Goal: Check status: Check status

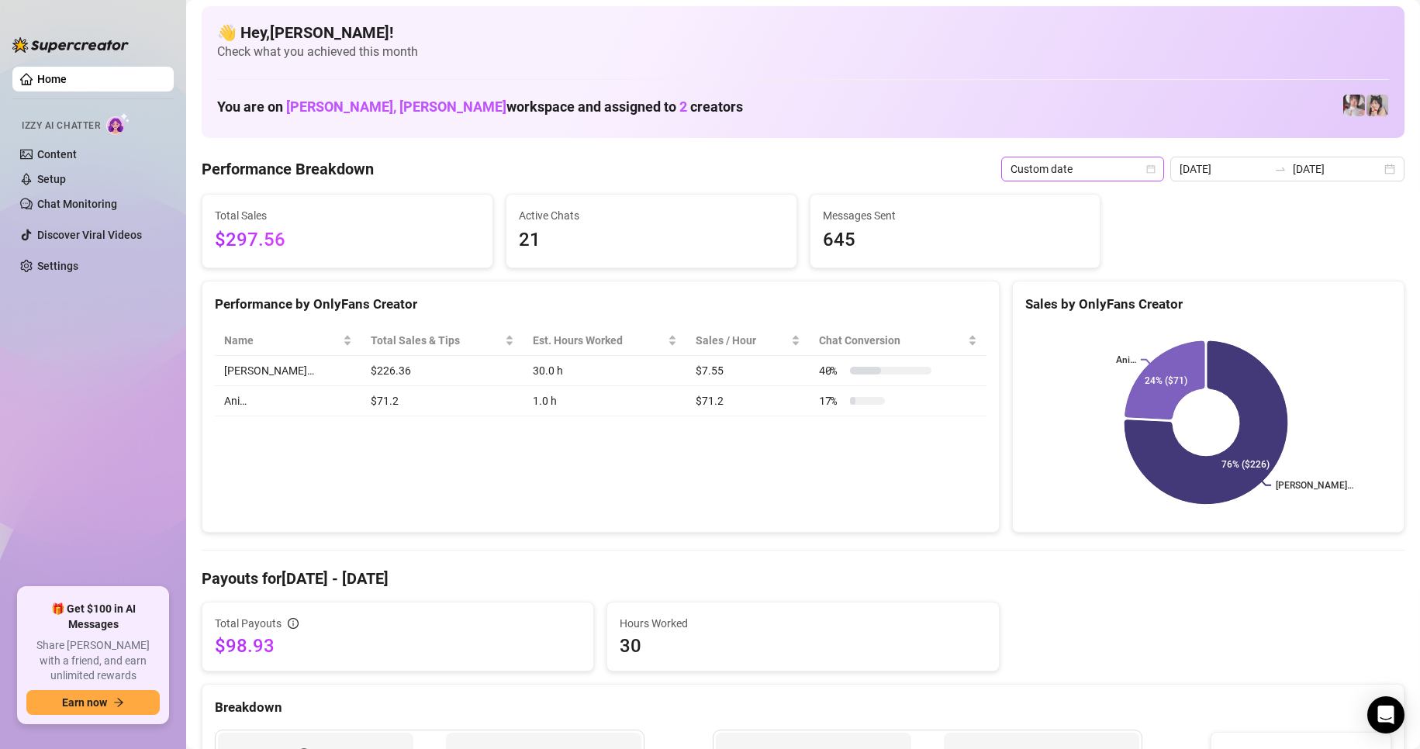
click at [1153, 174] on span "Custom date" at bounding box center [1083, 168] width 144 height 23
click at [1043, 299] on div "Custom date" at bounding box center [1087, 299] width 138 height 17
click at [1229, 166] on input "[DATE]" at bounding box center [1224, 169] width 88 height 17
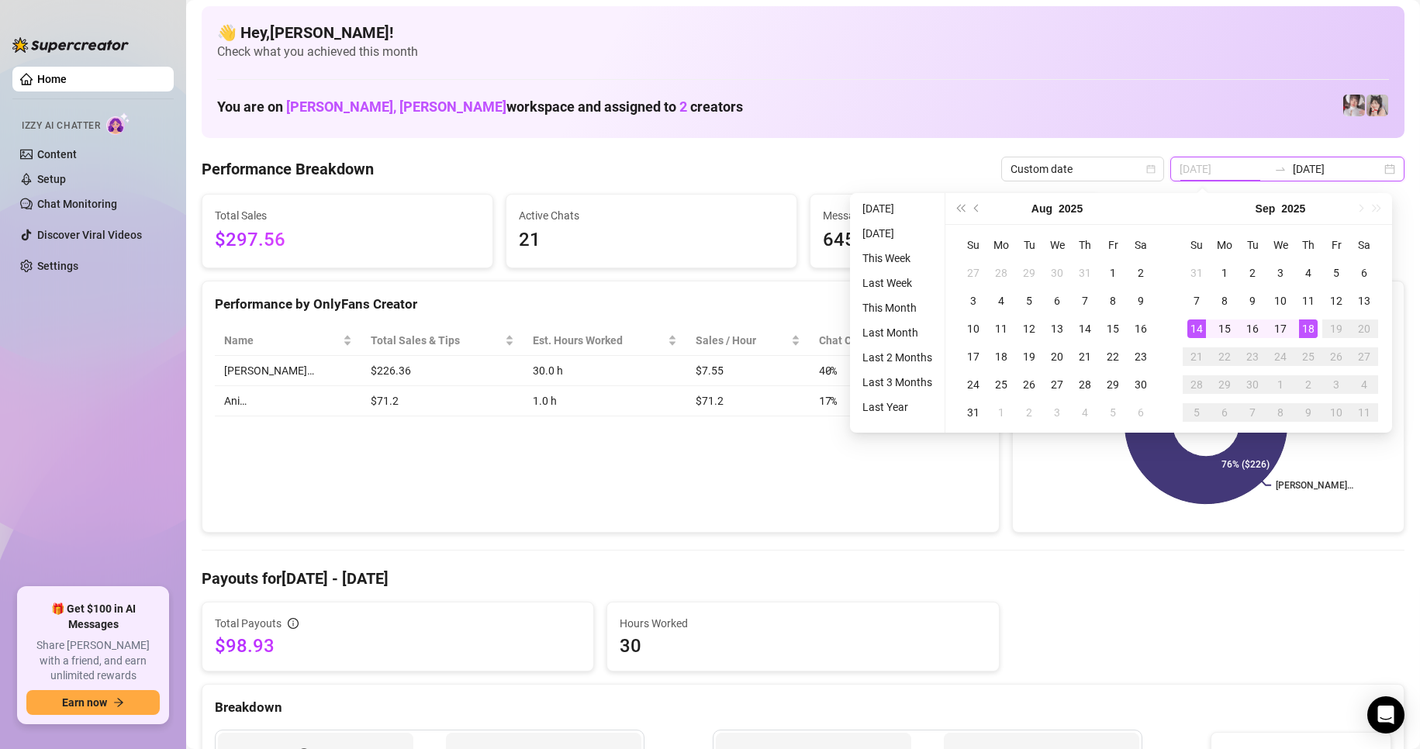
type input "[DATE]"
click at [1194, 325] on div "14" at bounding box center [1196, 329] width 19 height 19
type input "[DATE]"
drag, startPoint x: 1309, startPoint y: 326, endPoint x: 1205, endPoint y: 329, distance: 104.0
click at [1309, 326] on div "18" at bounding box center [1308, 329] width 19 height 19
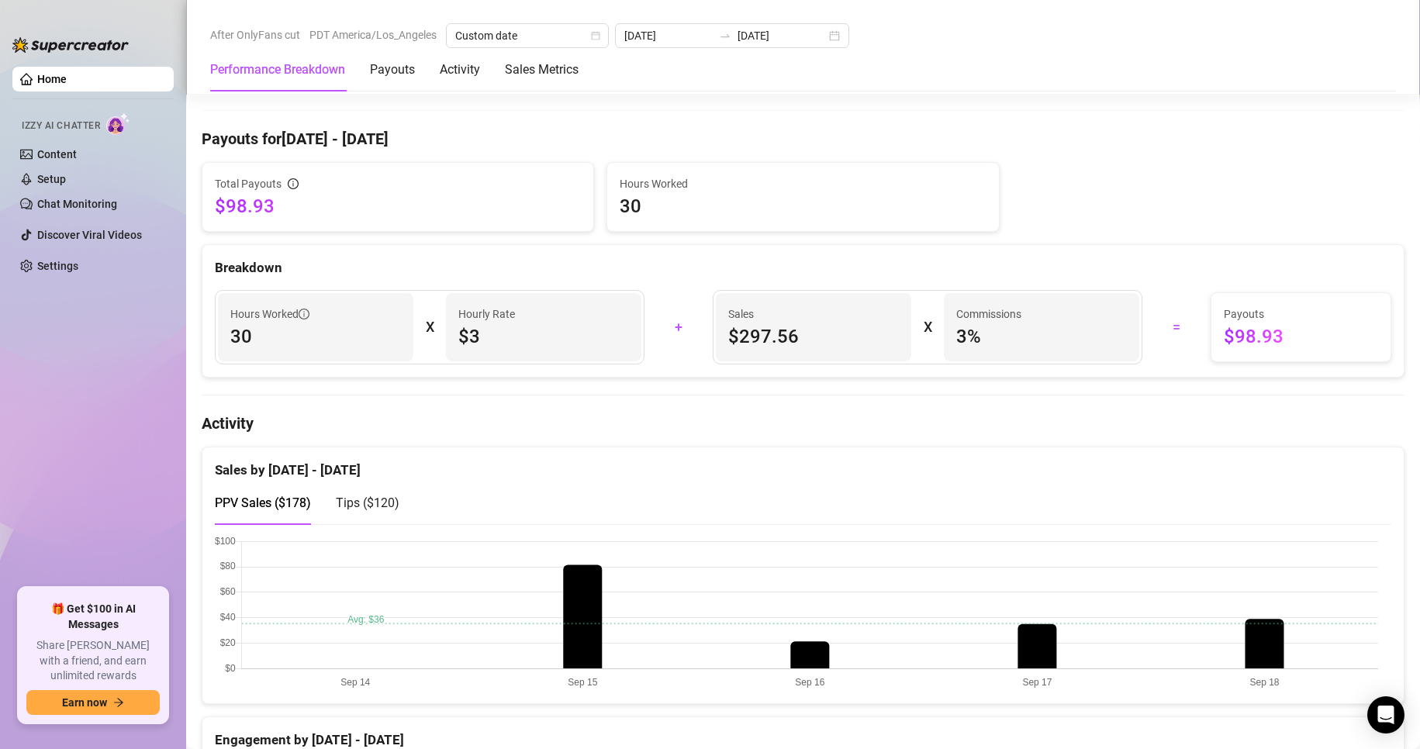
scroll to position [450, 0]
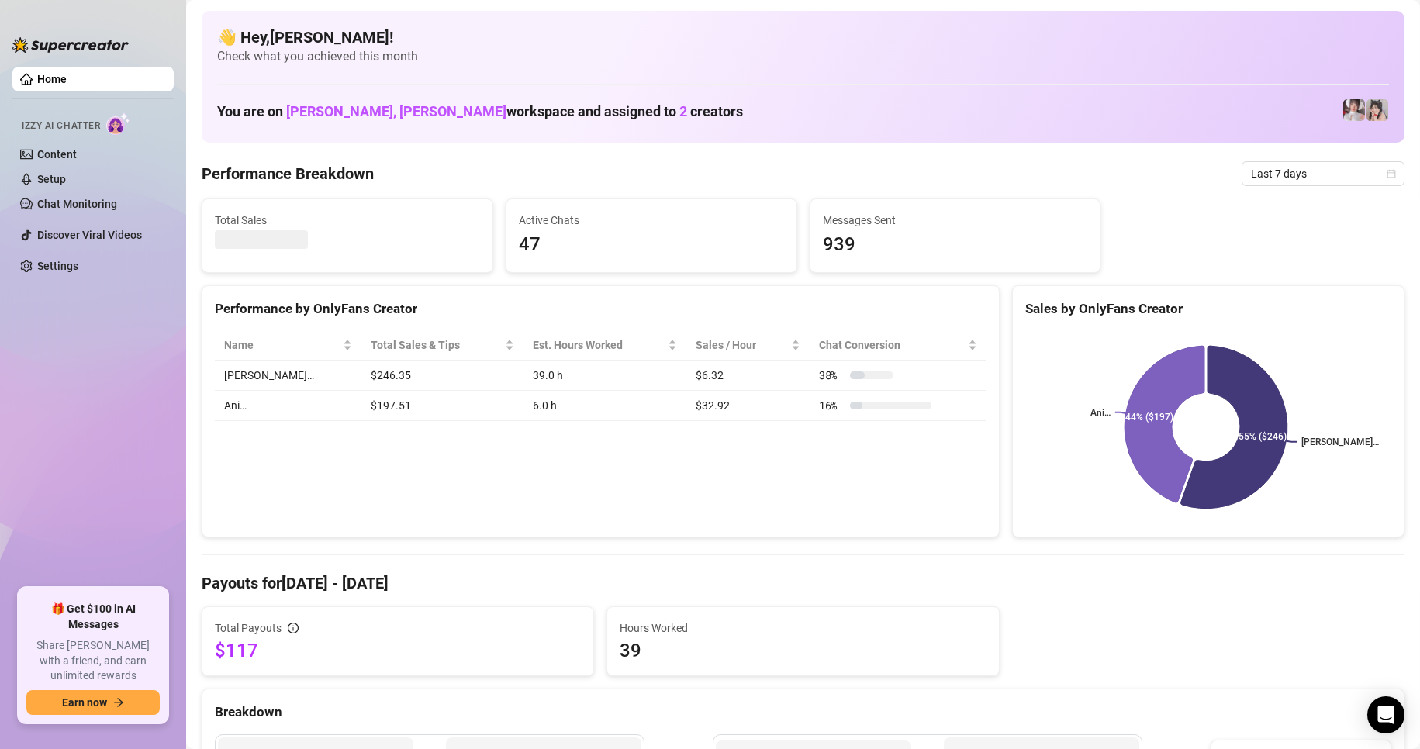
click at [1387, 175] on icon "calendar" at bounding box center [1391, 173] width 9 height 9
click at [1258, 305] on div "Custom date" at bounding box center [1310, 303] width 138 height 17
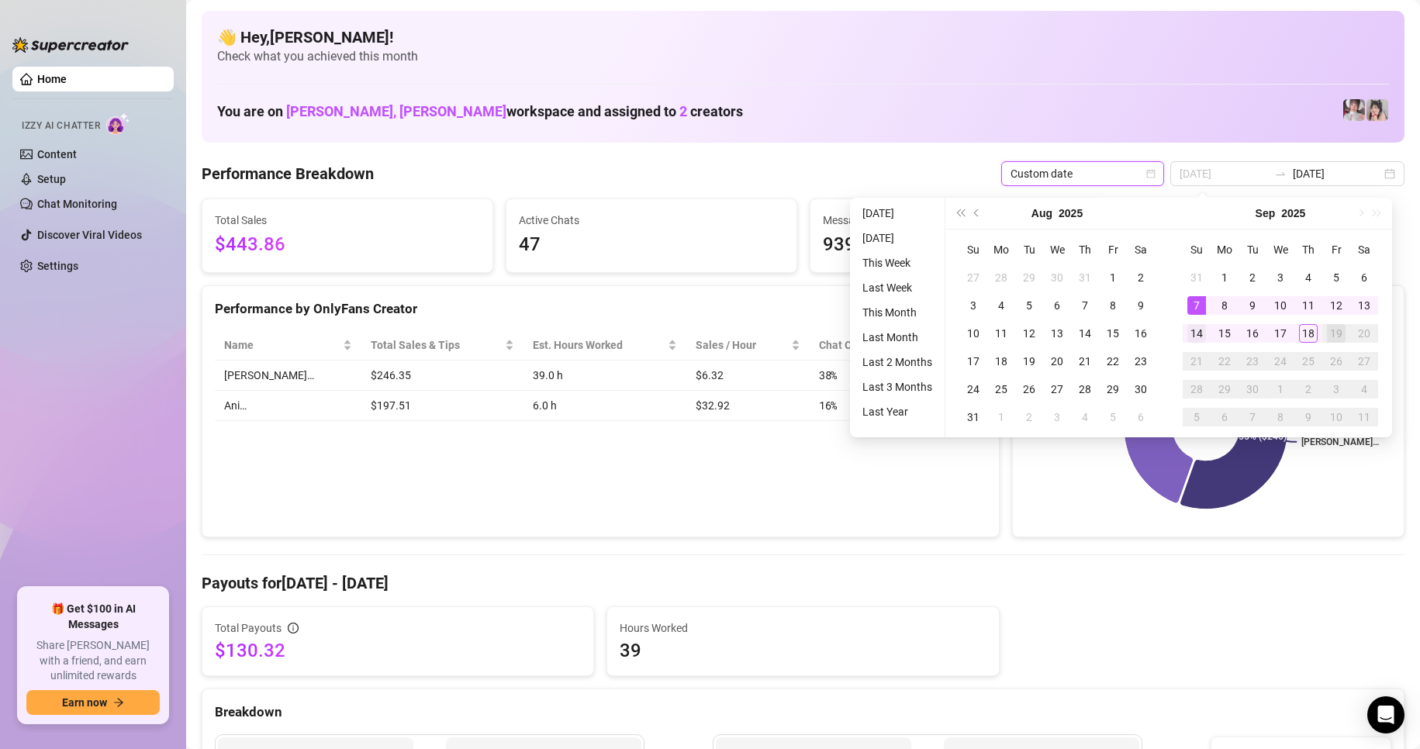
type input "[DATE]"
click at [1197, 333] on div "14" at bounding box center [1196, 333] width 19 height 19
type input "[DATE]"
click at [1302, 325] on div "18" at bounding box center [1308, 333] width 19 height 19
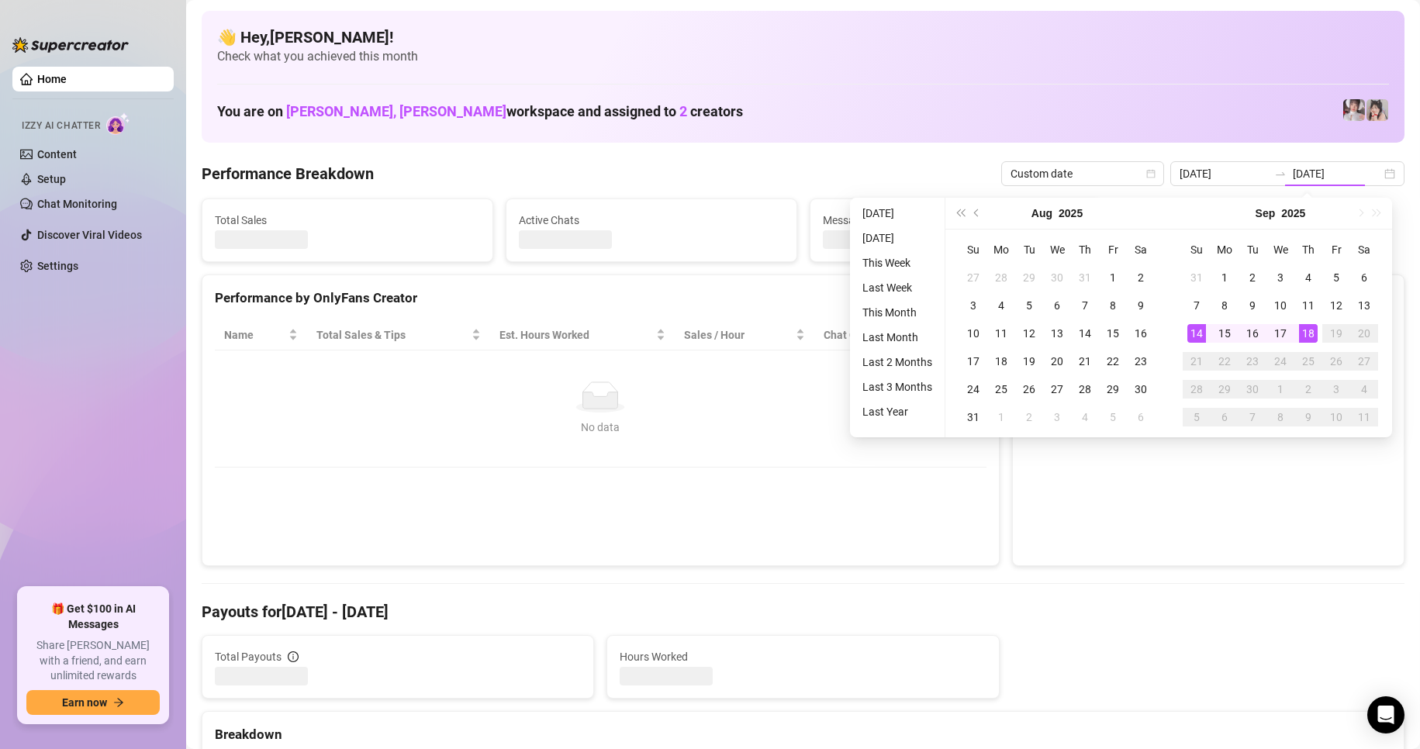
type input "[DATE]"
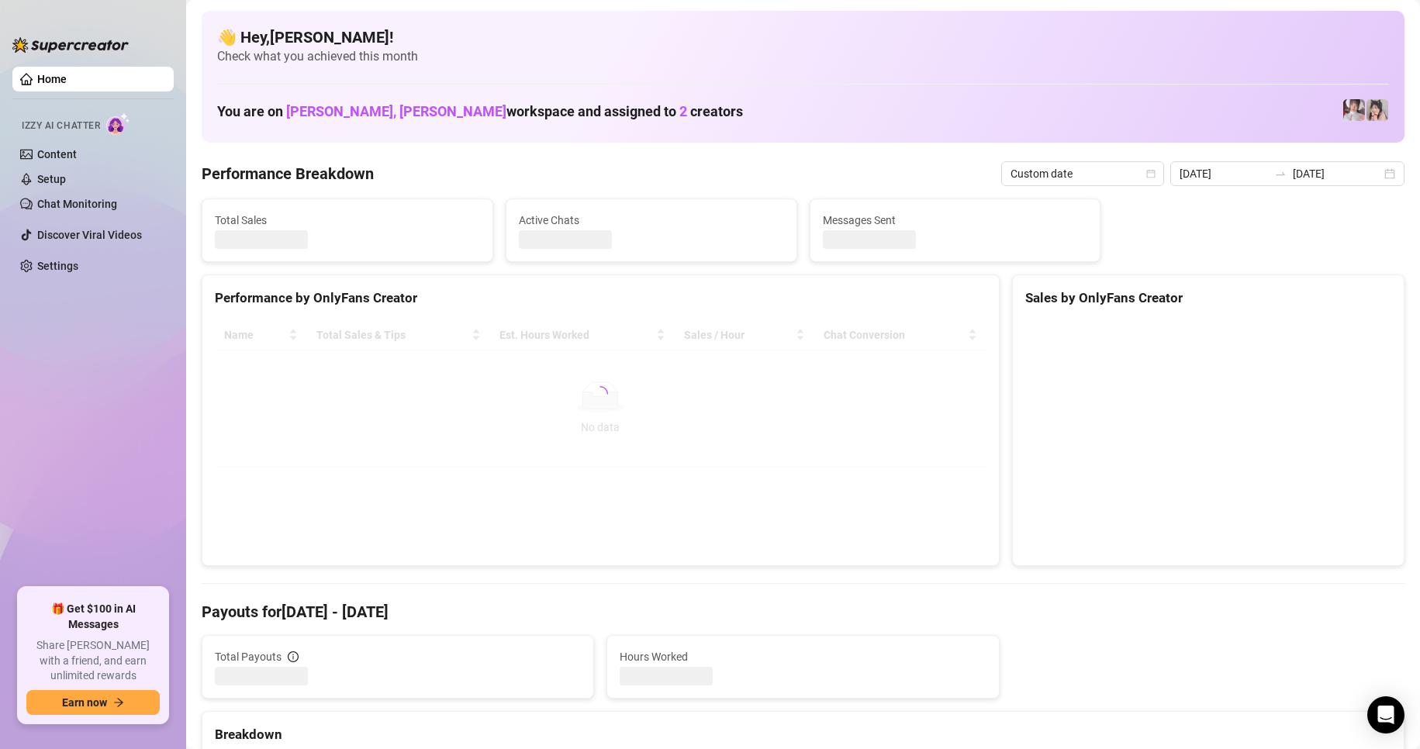
click at [767, 98] on div "You are on [PERSON_NAME], [PERSON_NAME] workspace and assigned to 2 creators" at bounding box center [803, 110] width 1172 height 33
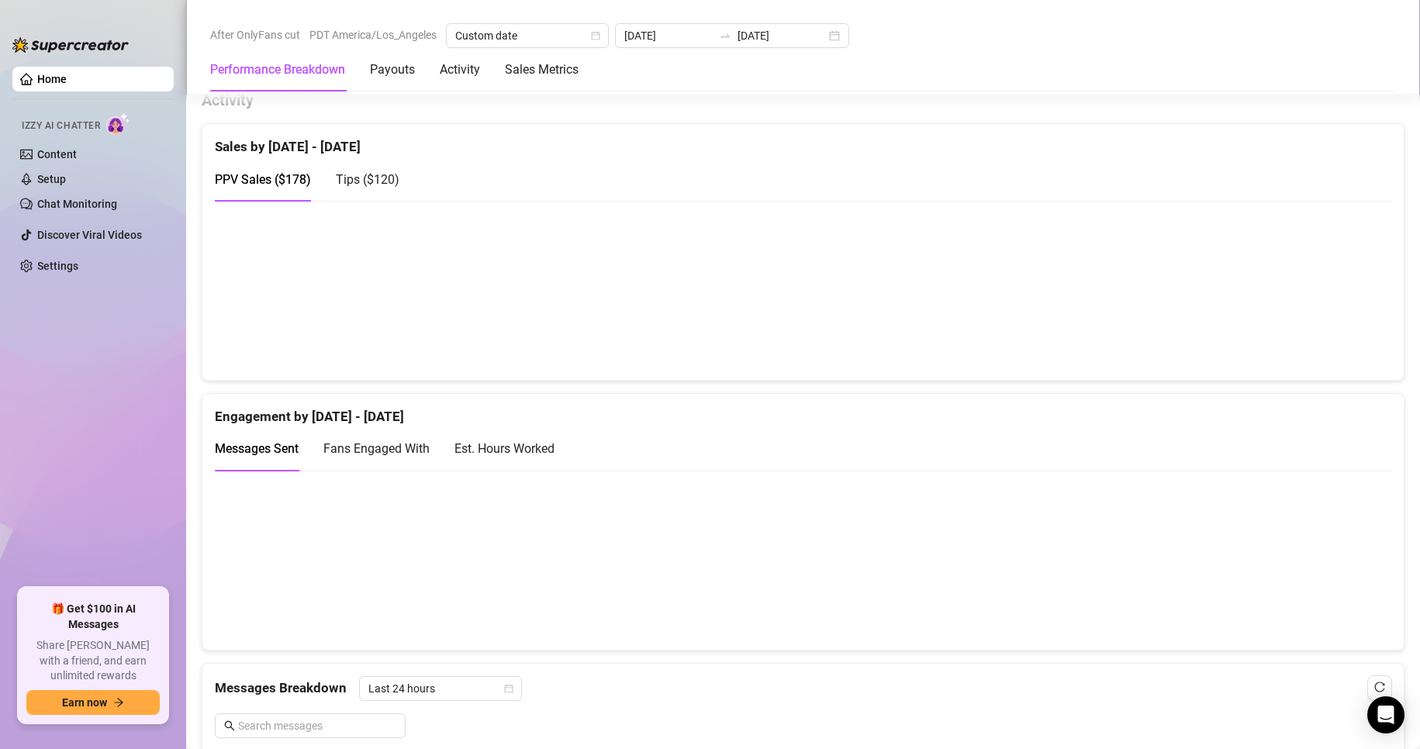
scroll to position [769, 0]
drag, startPoint x: 816, startPoint y: 30, endPoint x: 782, endPoint y: 38, distance: 35.0
click at [816, 30] on div "[DATE] [DATE]" at bounding box center [732, 35] width 234 height 25
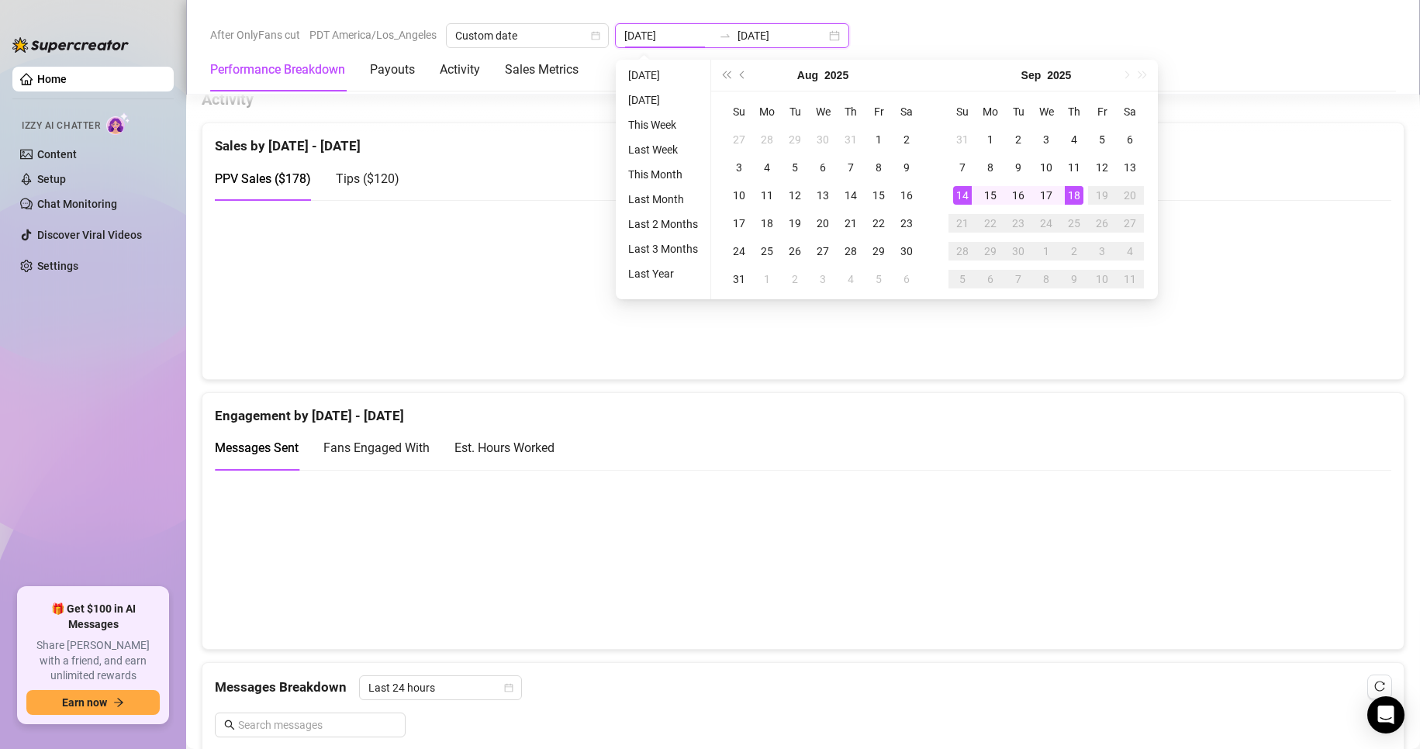
type input "[DATE]"
click at [969, 195] on div "14" at bounding box center [962, 195] width 19 height 19
type input "[DATE]"
click at [1048, 194] on div "17" at bounding box center [1046, 195] width 19 height 19
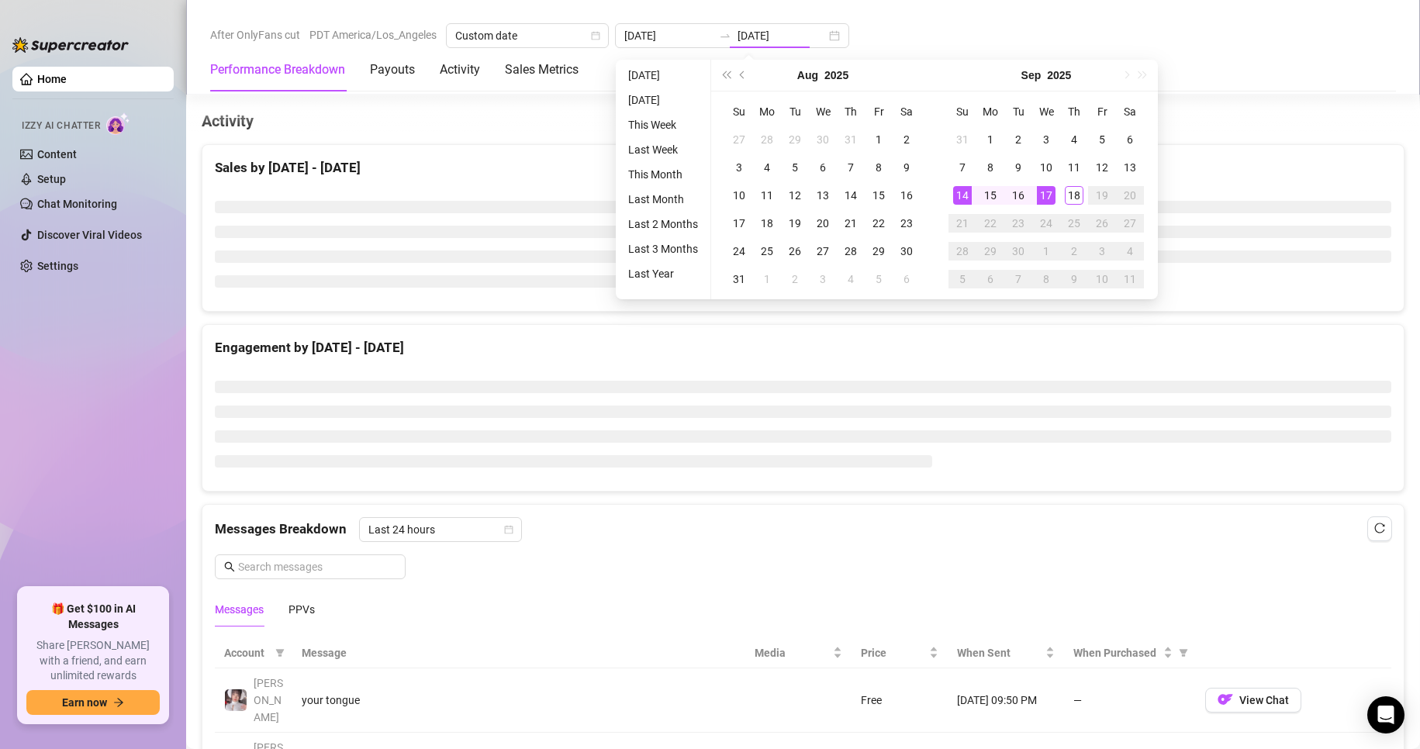
type input "[DATE]"
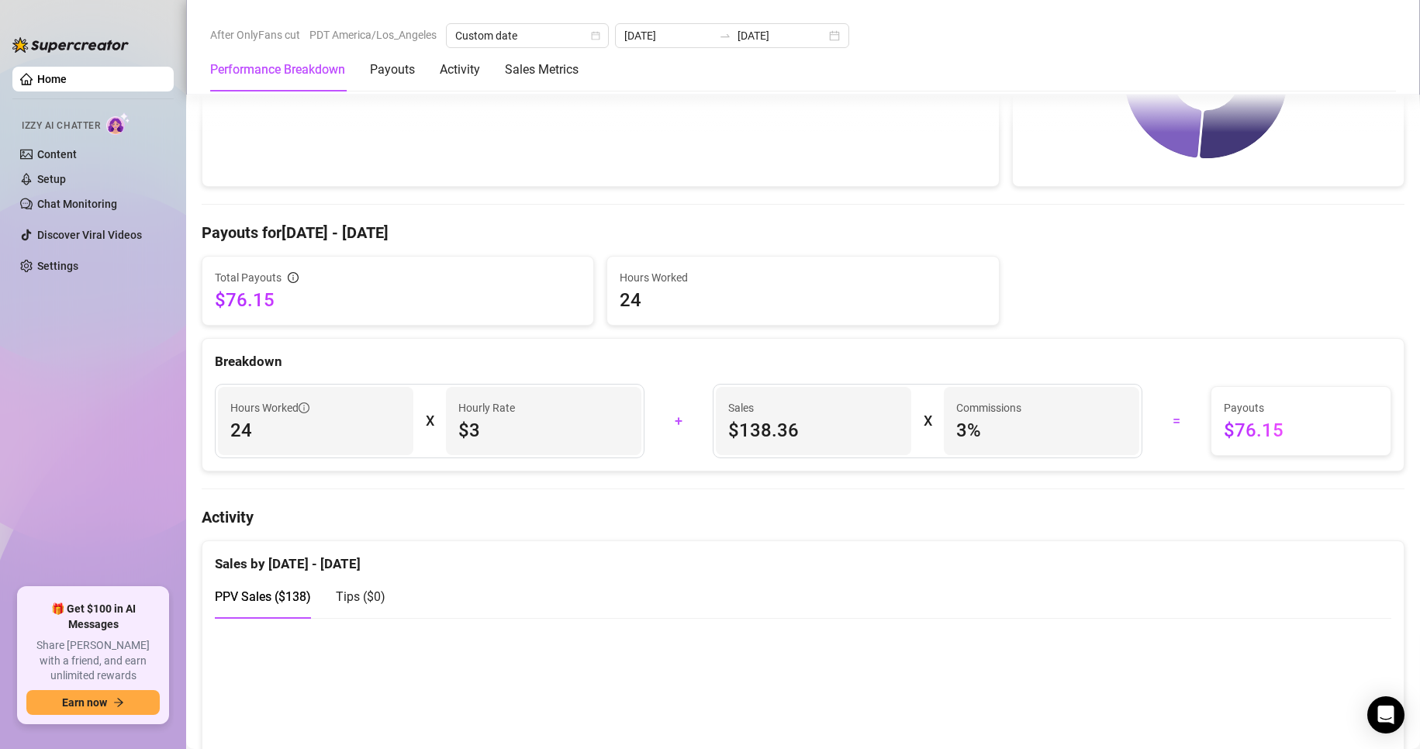
scroll to position [0, 0]
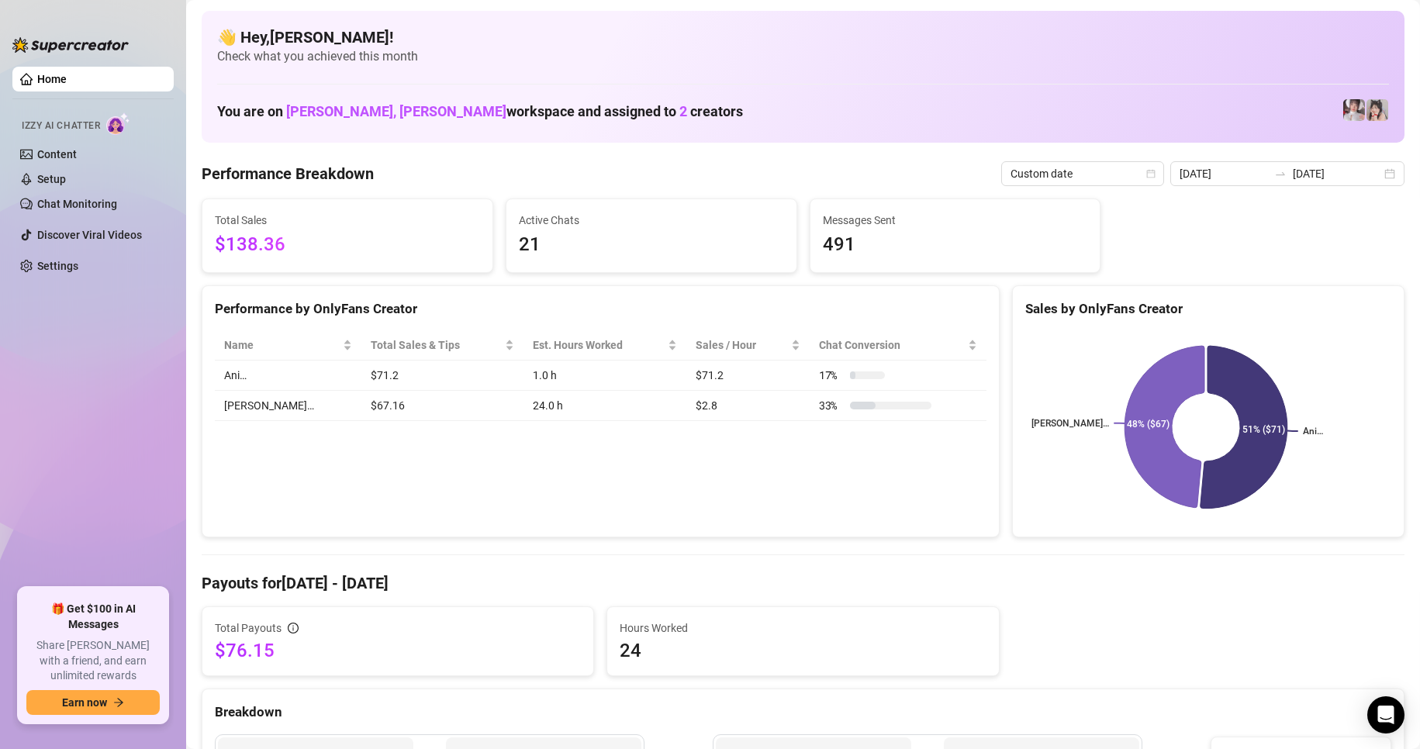
drag, startPoint x: 1287, startPoint y: 179, endPoint x: 1094, endPoint y: 309, distance: 232.5
click at [1287, 179] on div at bounding box center [1280, 174] width 25 height 12
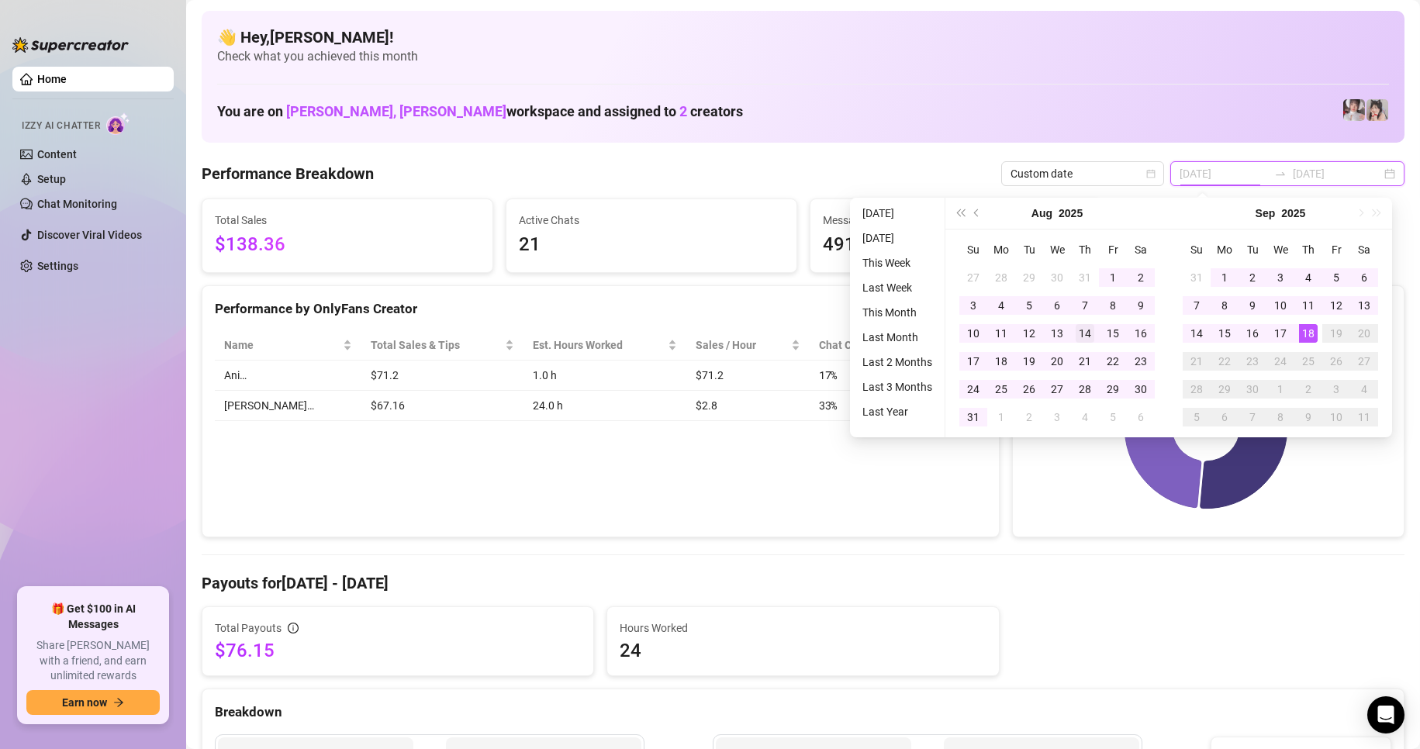
type input "[DATE]"
click at [1193, 329] on div "14" at bounding box center [1196, 333] width 19 height 19
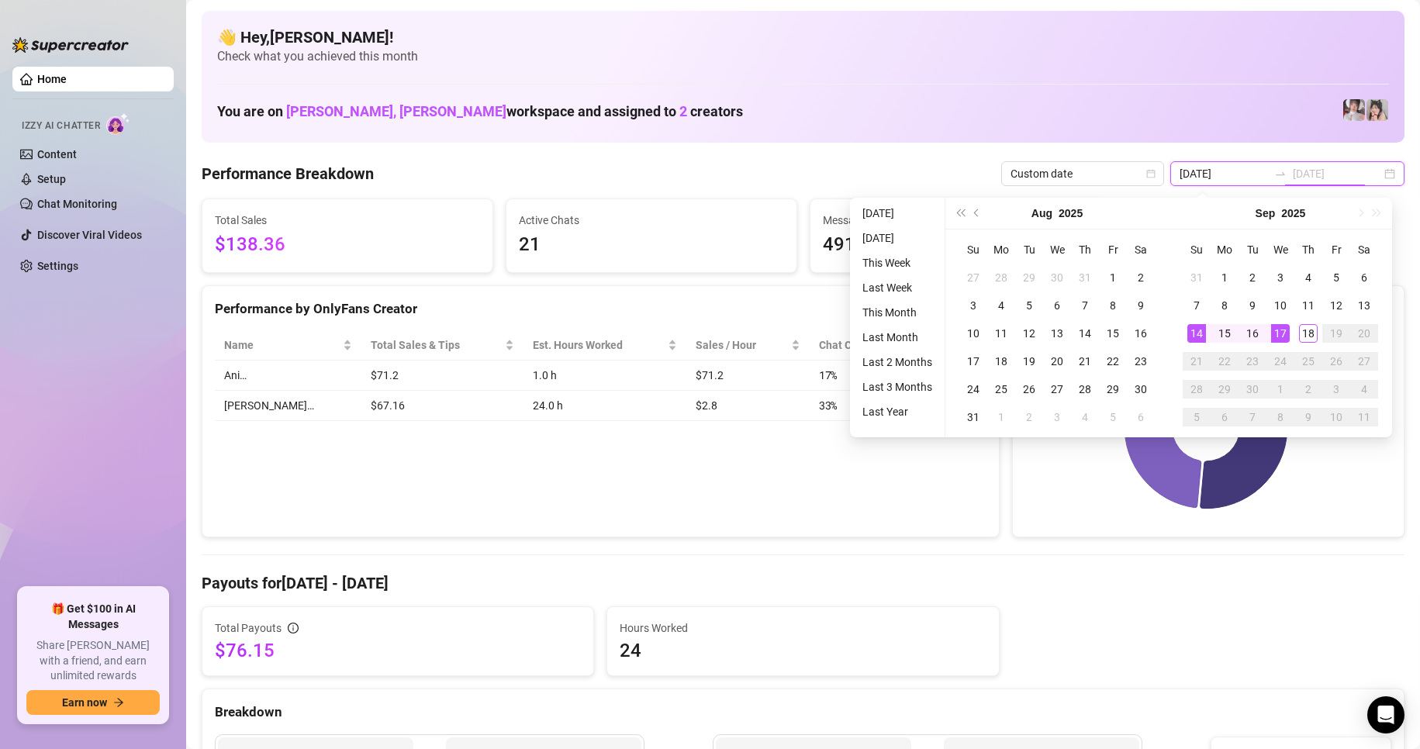
type input "[DATE]"
click at [1310, 333] on div "18" at bounding box center [1308, 333] width 19 height 19
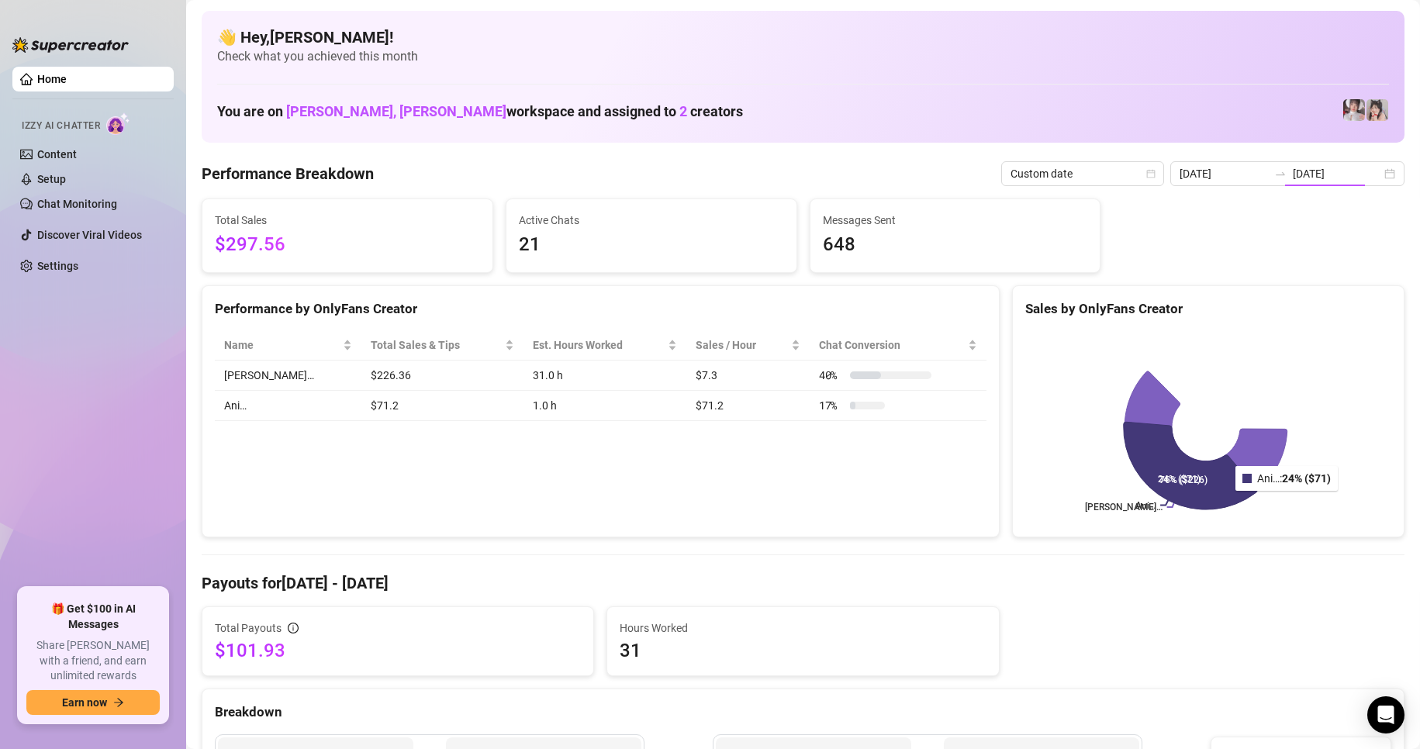
type input "[DATE]"
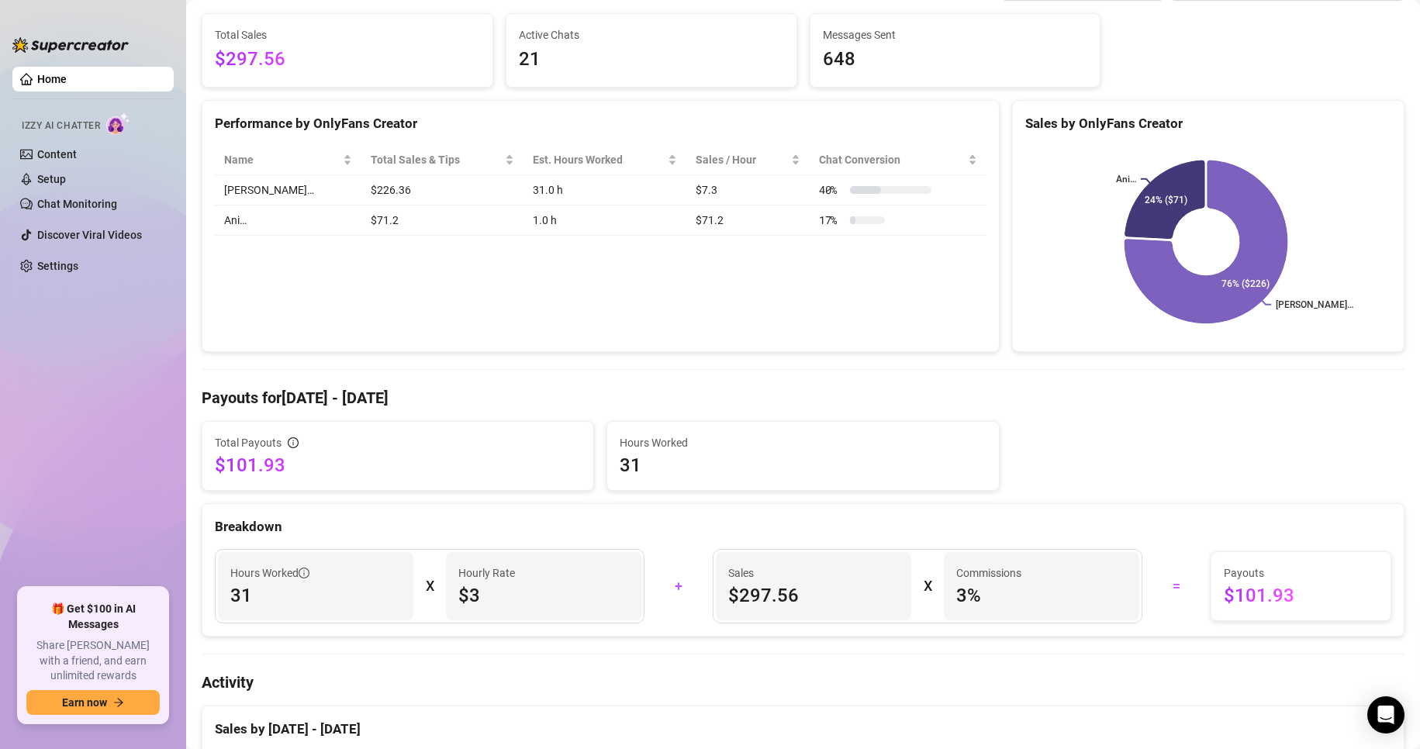
scroll to position [186, 0]
